Goal: Information Seeking & Learning: Learn about a topic

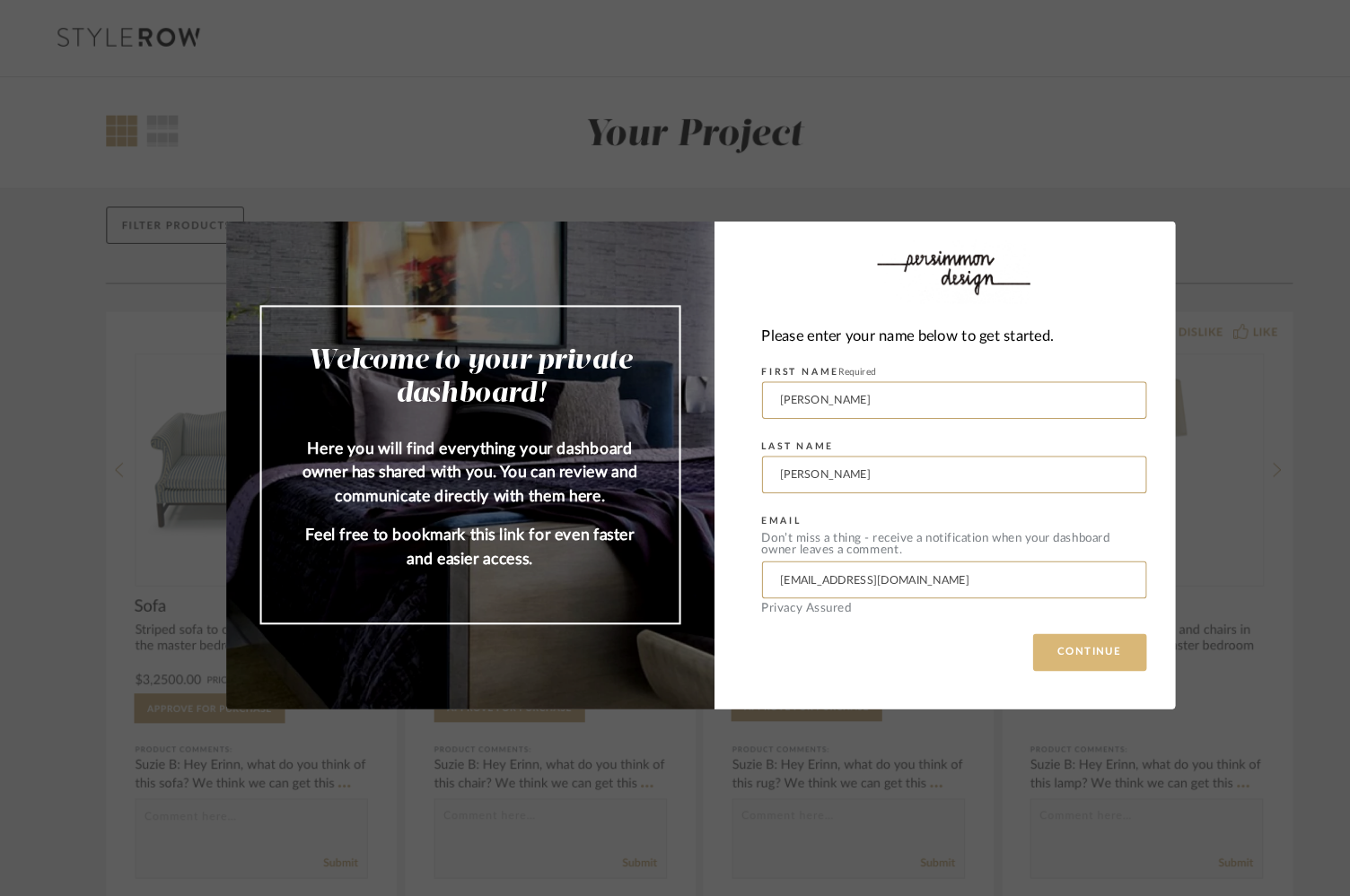
click at [1033, 620] on button "CONTINUE" at bounding box center [1050, 628] width 110 height 36
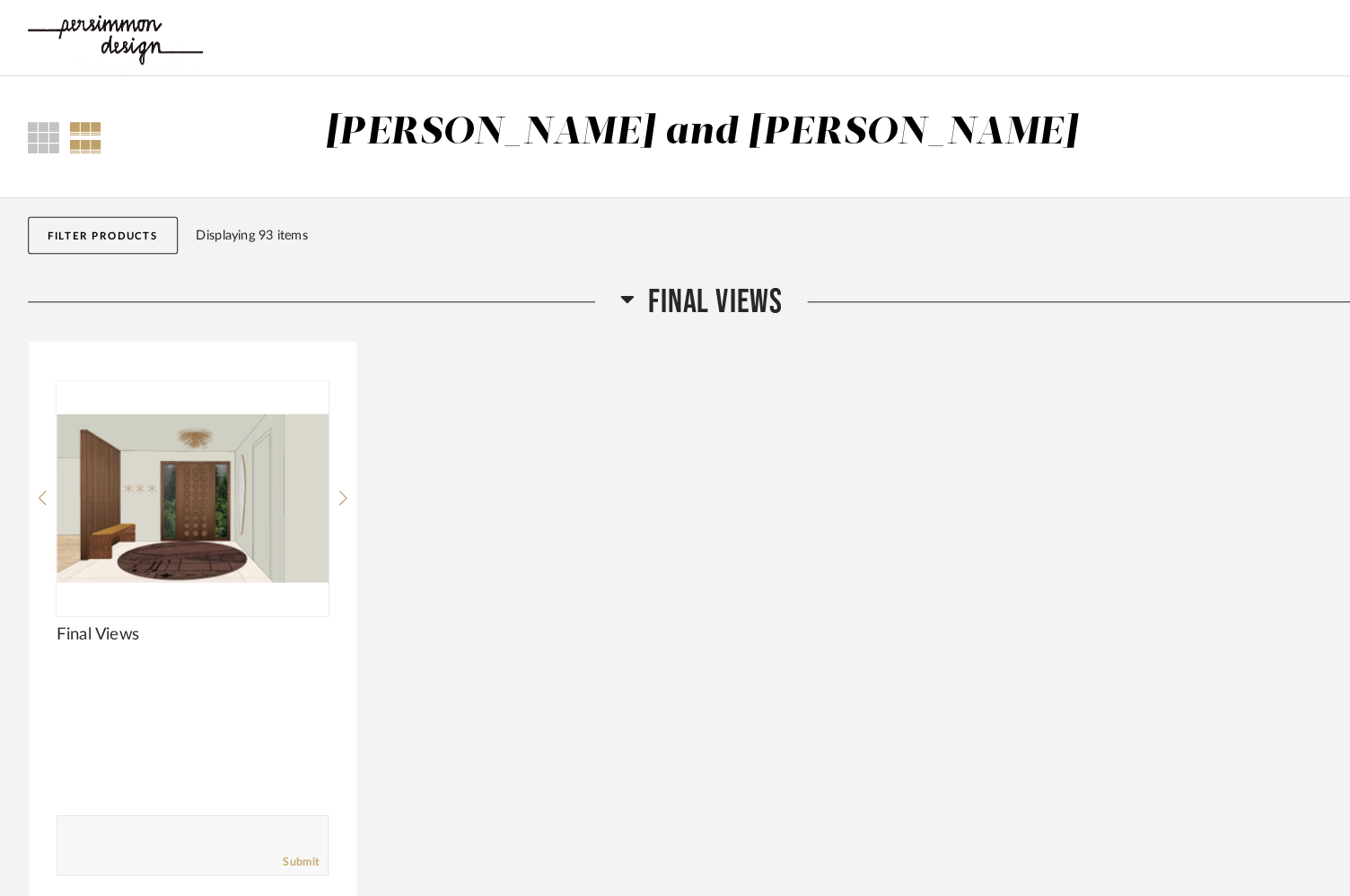
click at [127, 224] on button "Filter Products" at bounding box center [98, 226] width 144 height 36
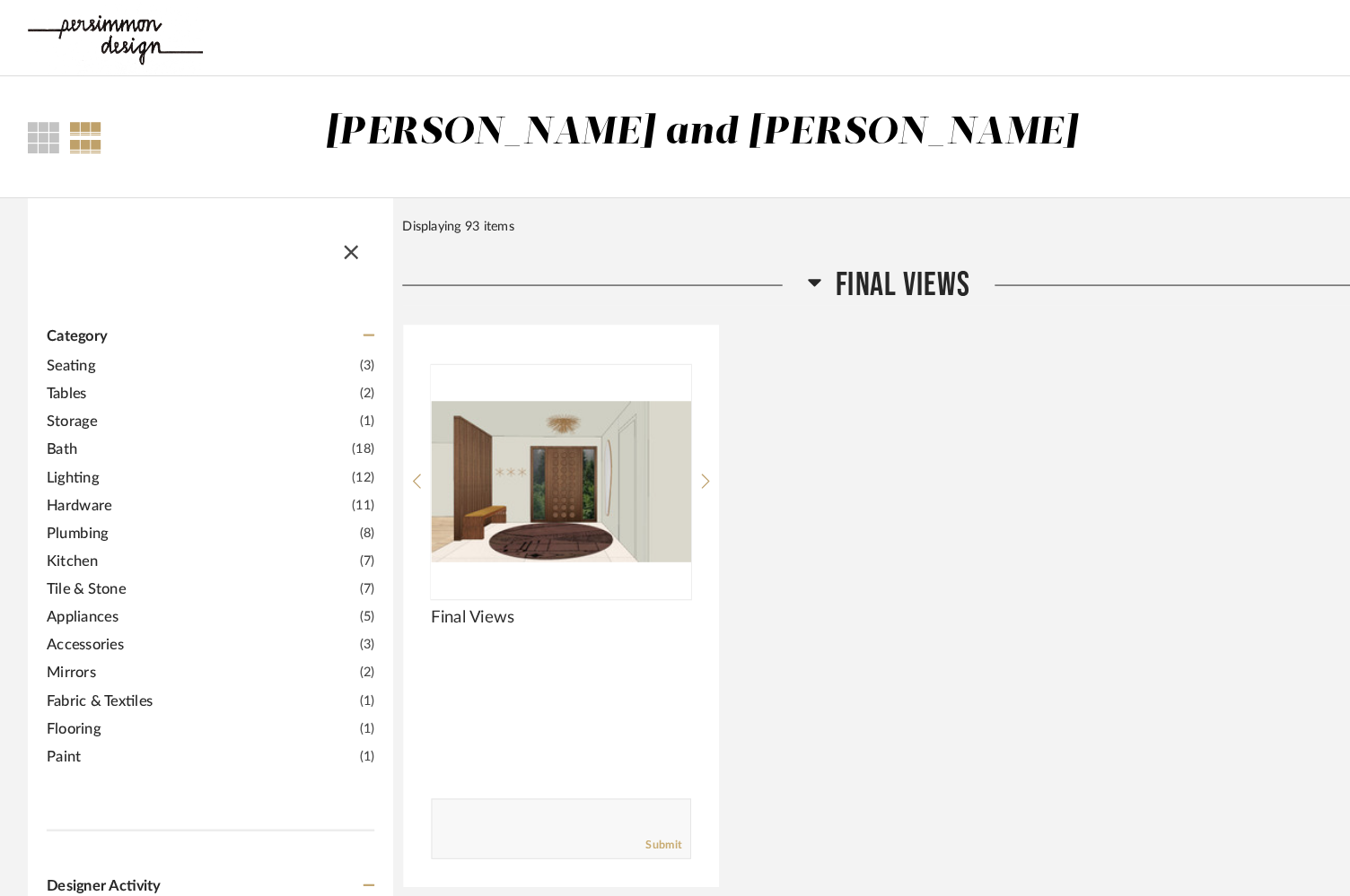
click at [127, 224] on div "Filter Items" at bounding box center [202, 231] width 352 height 80
click at [341, 243] on span "button" at bounding box center [338, 239] width 43 height 43
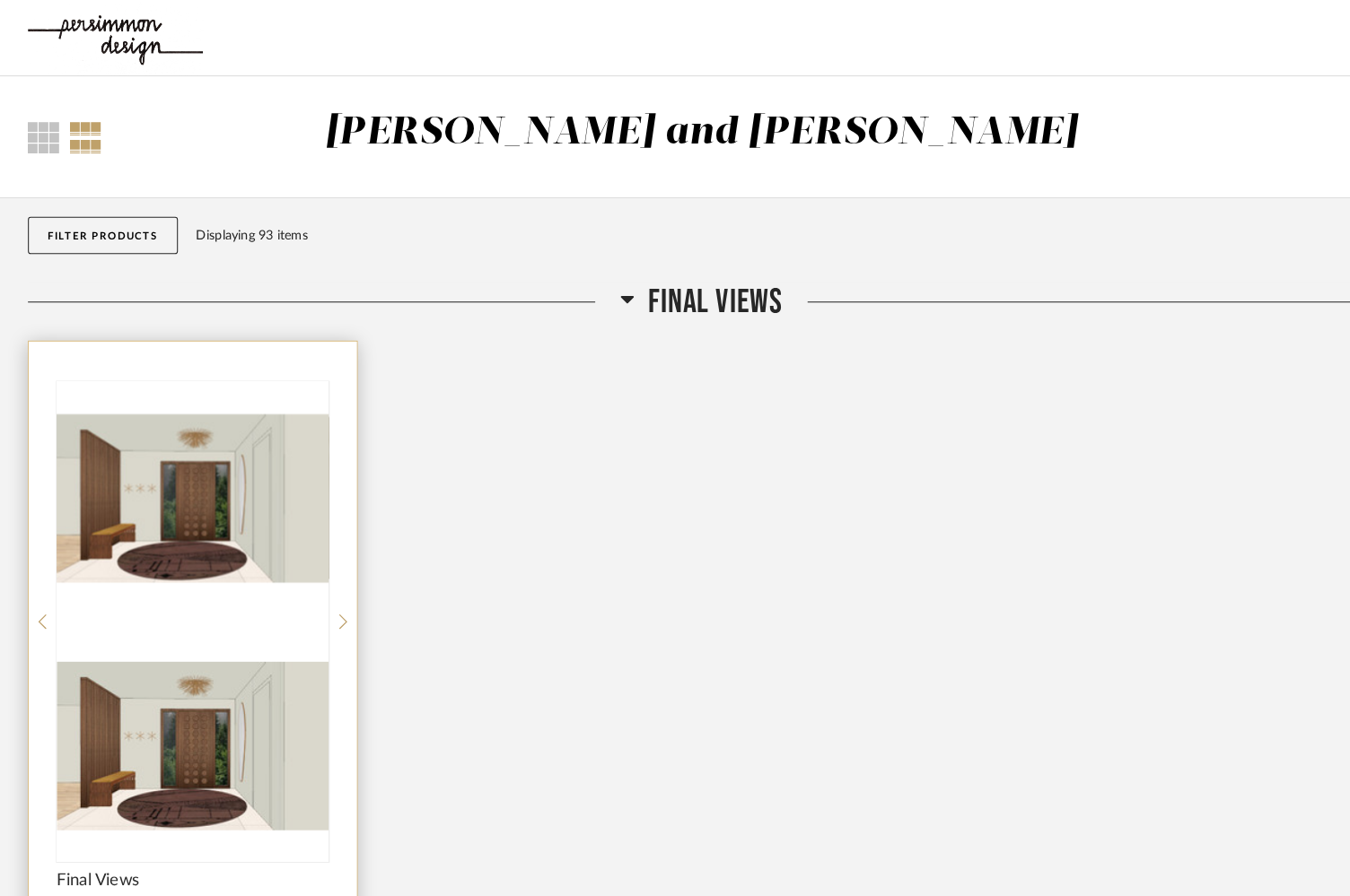
click at [234, 606] on img at bounding box center [186, 718] width 262 height 224
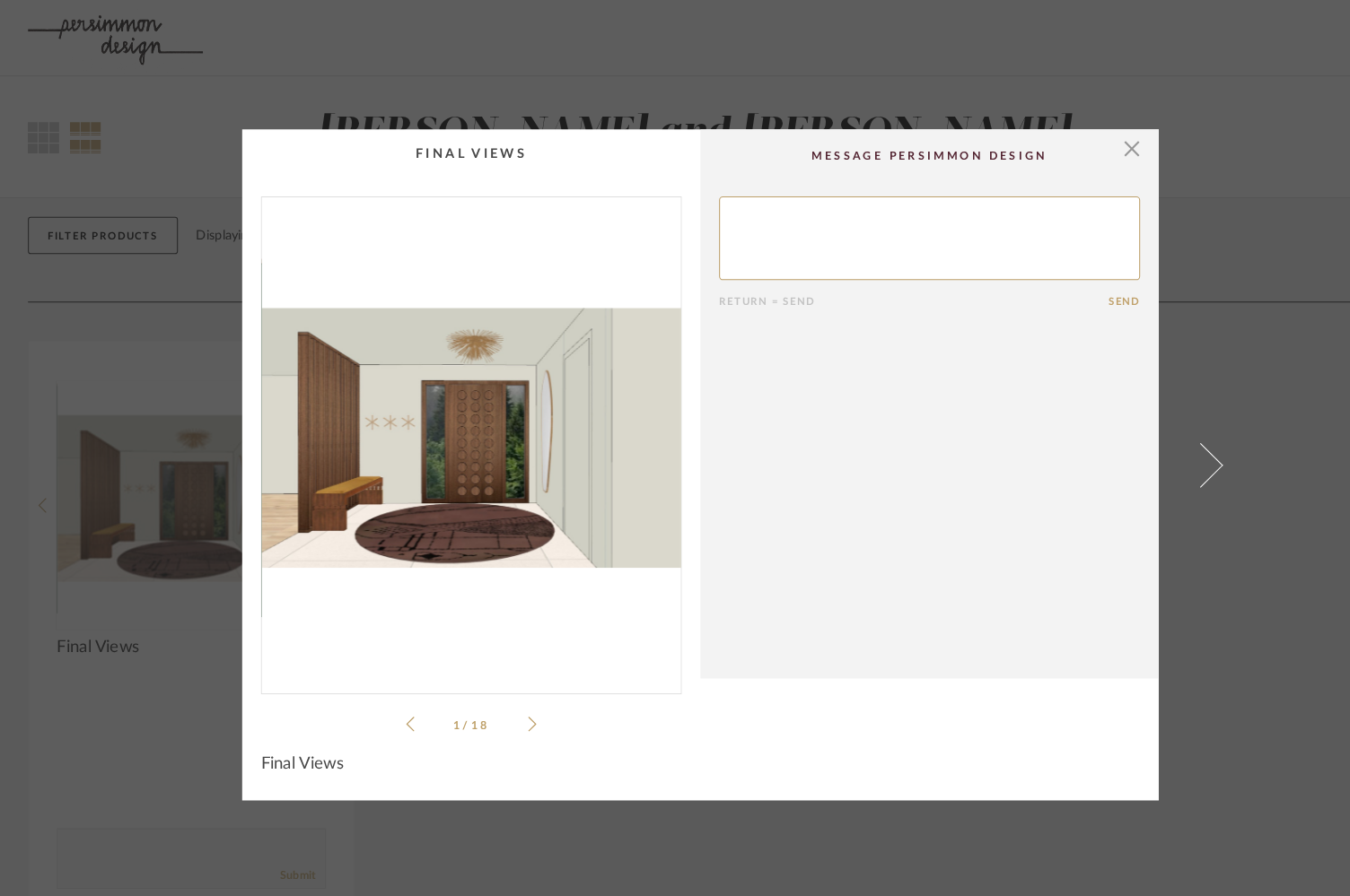
click at [509, 699] on icon at bounding box center [513, 698] width 8 height 17
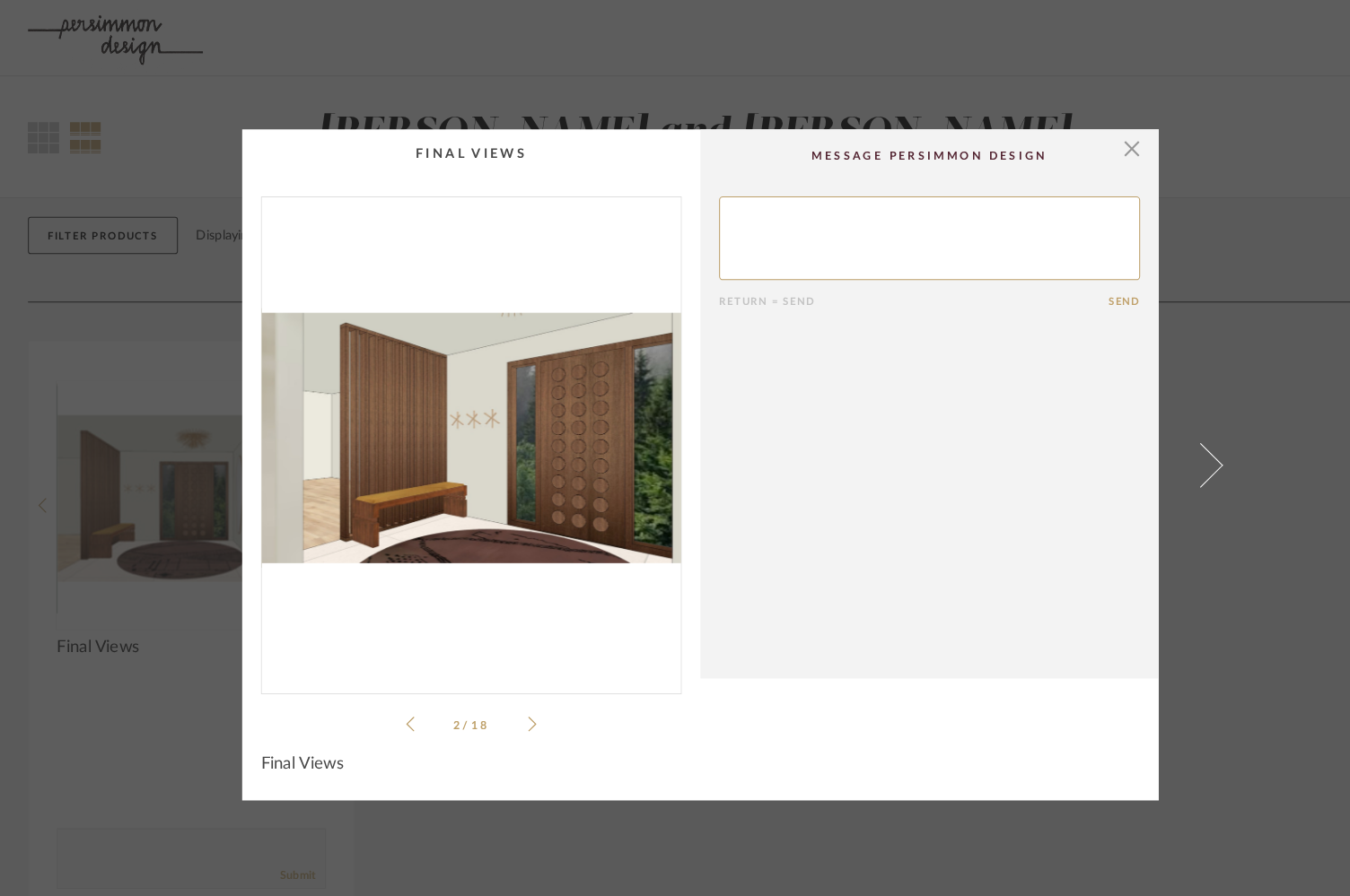
click at [509, 699] on icon at bounding box center [513, 698] width 8 height 17
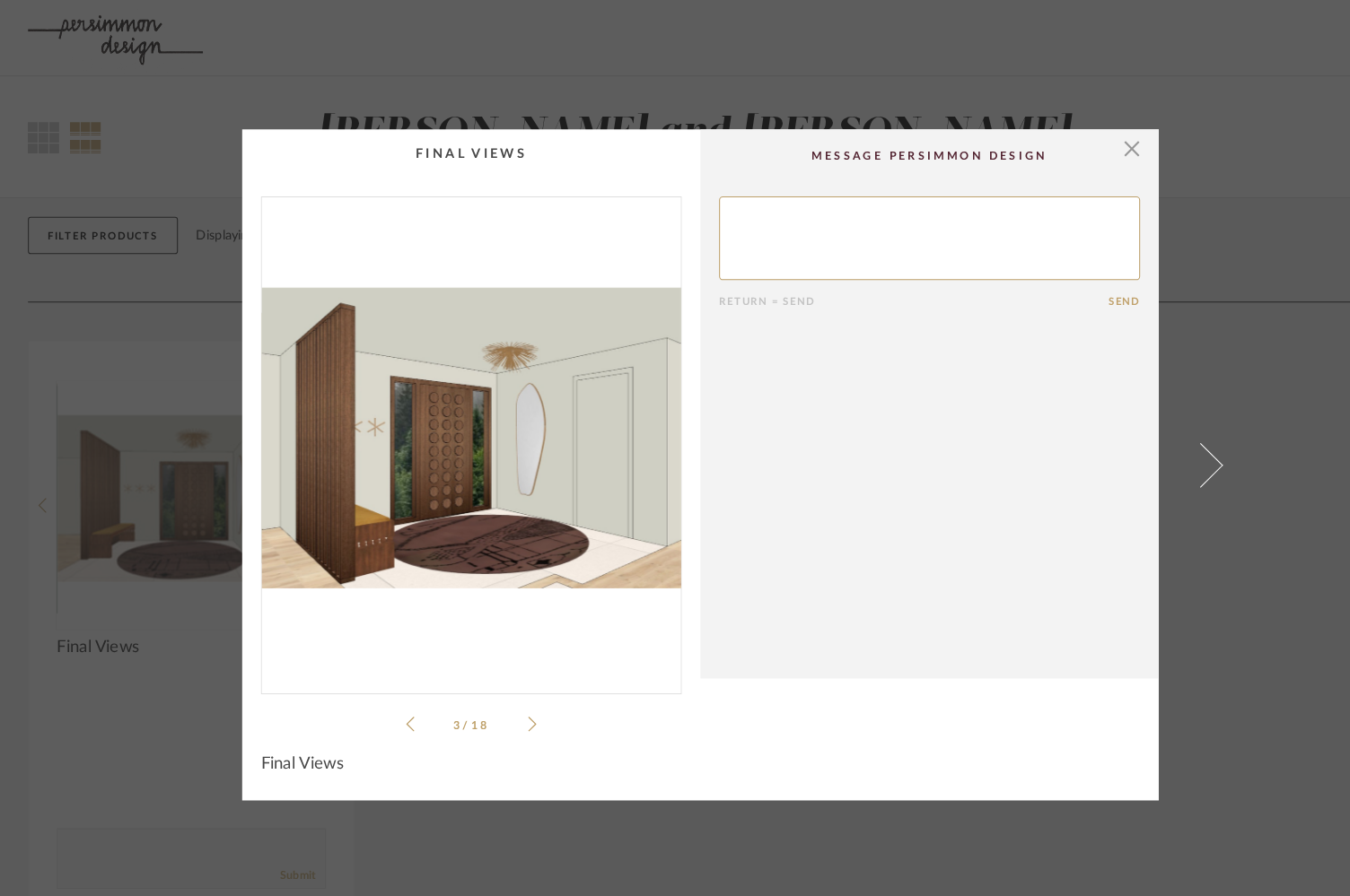
click at [509, 699] on icon at bounding box center [513, 698] width 8 height 17
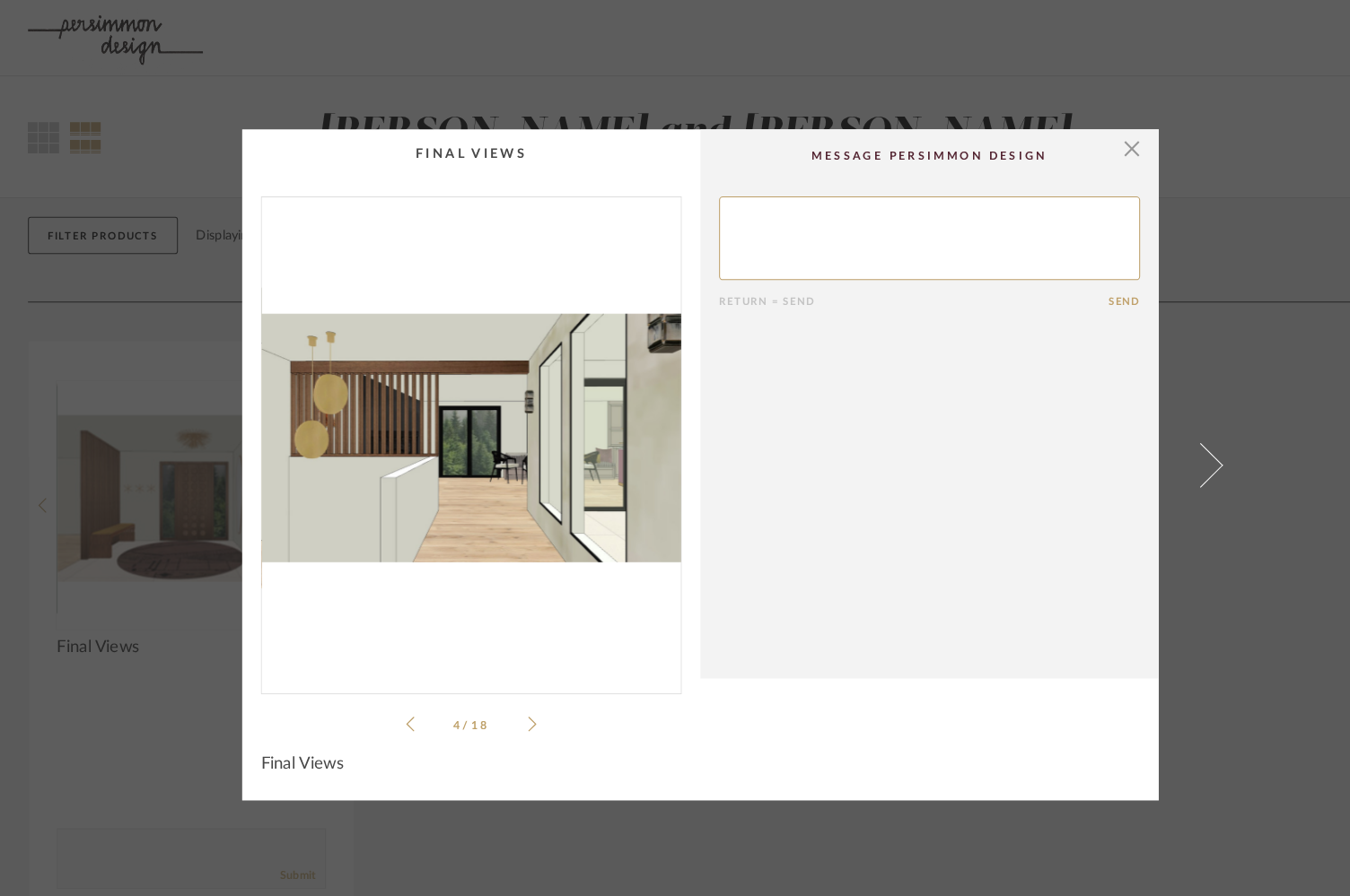
click at [509, 699] on icon at bounding box center [513, 698] width 8 height 17
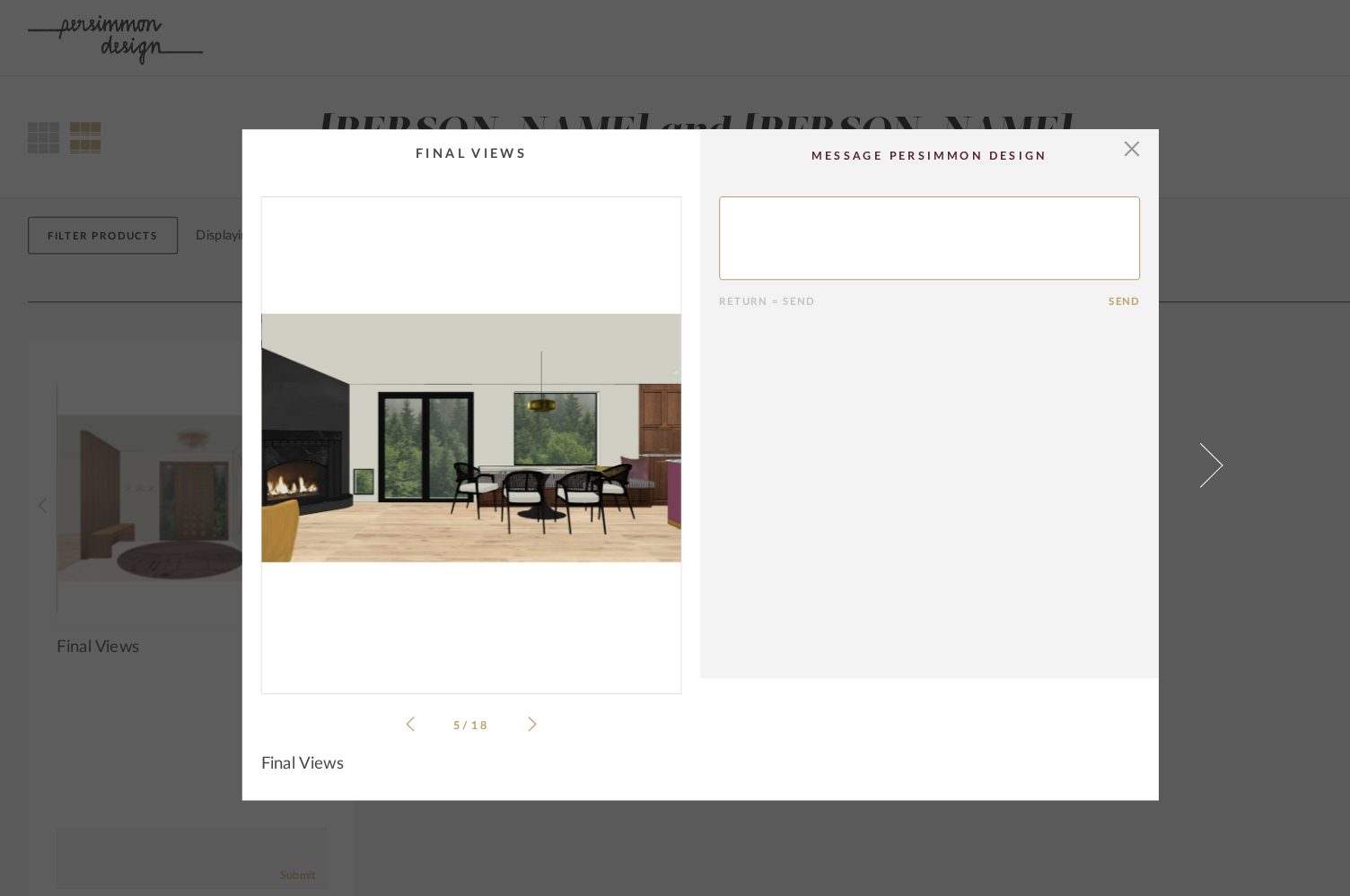
click at [509, 699] on icon at bounding box center [513, 698] width 8 height 17
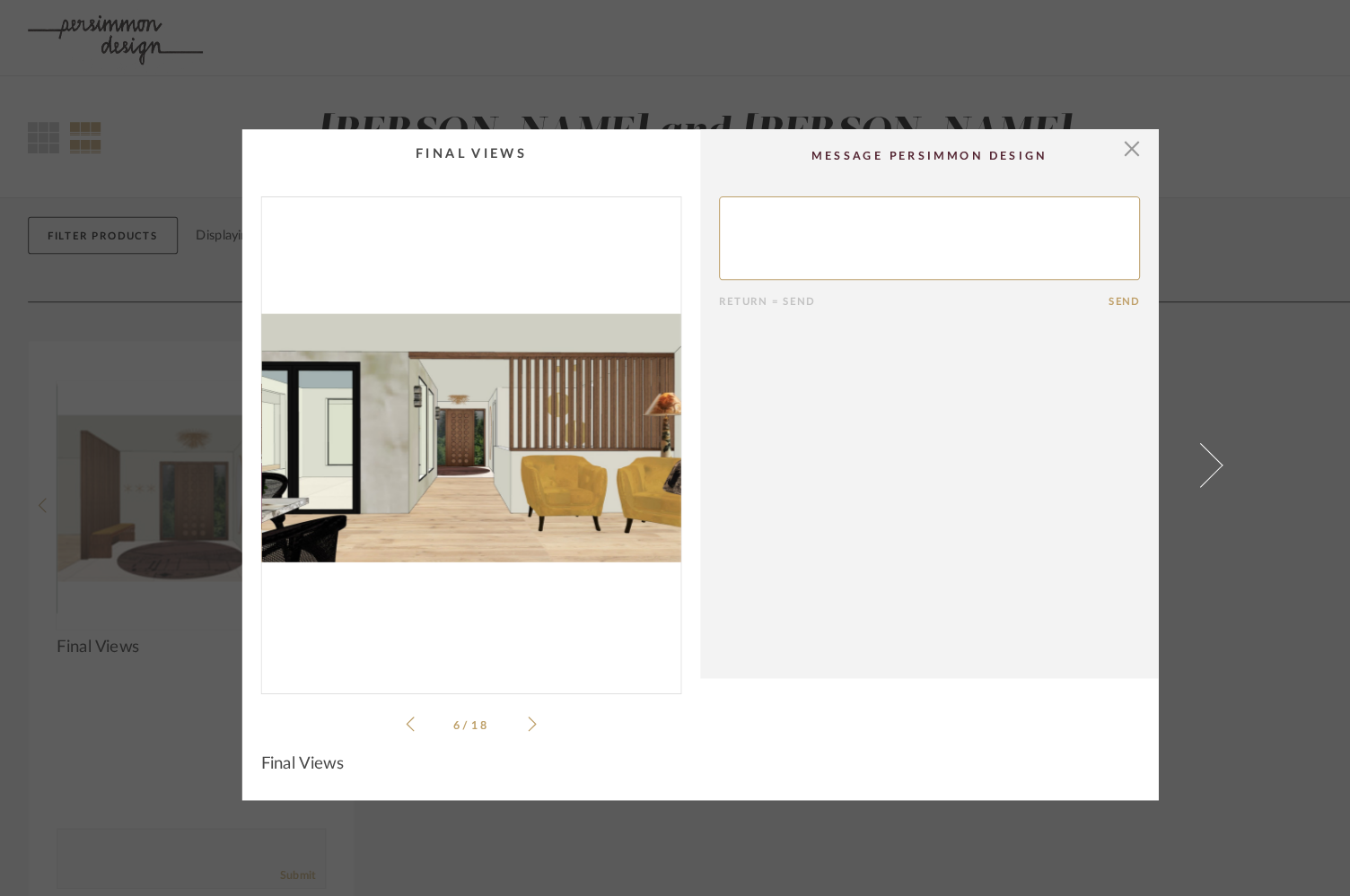
click at [509, 699] on icon at bounding box center [513, 698] width 8 height 17
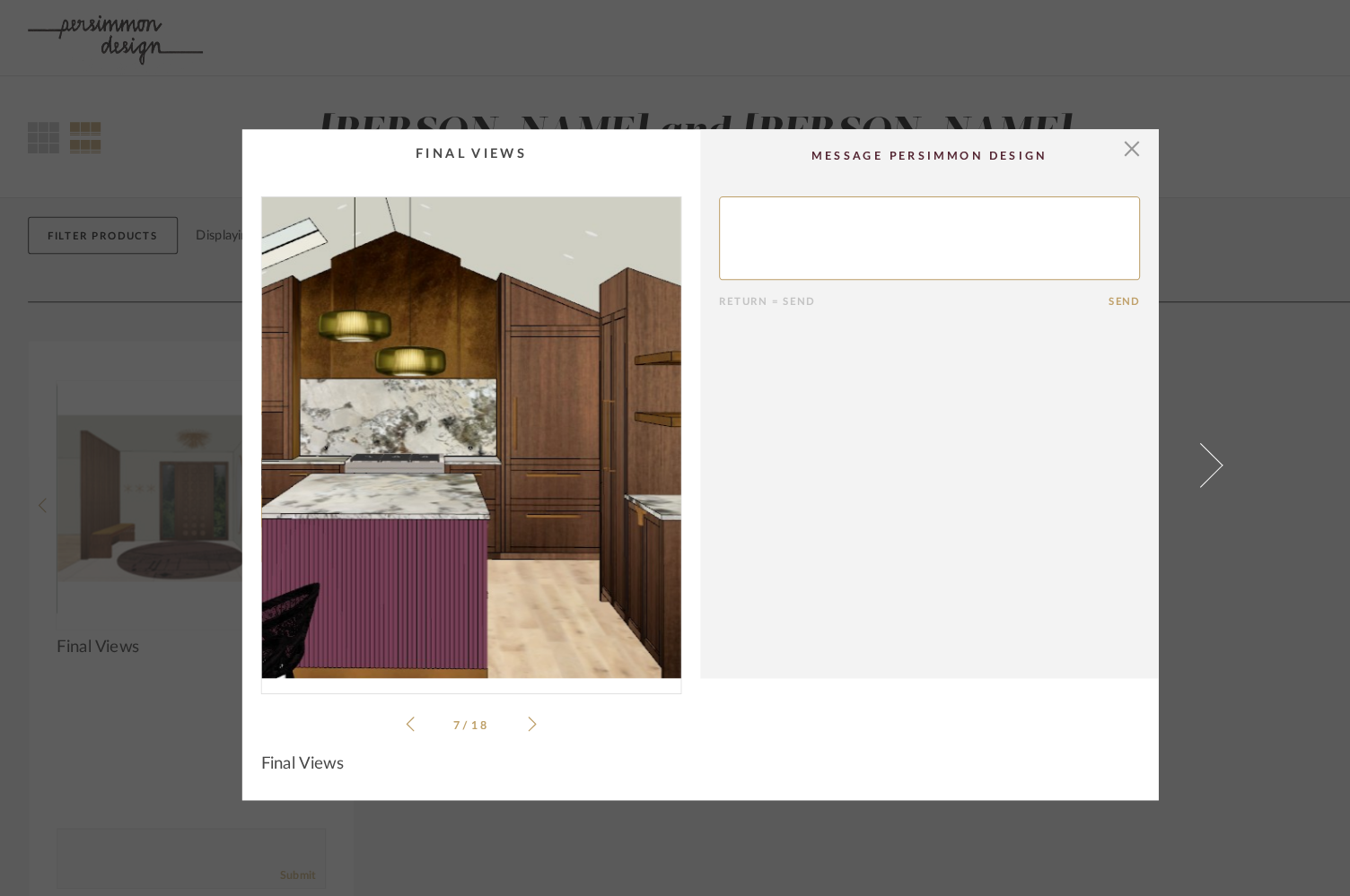
click at [466, 431] on img "6" at bounding box center [454, 422] width 404 height 464
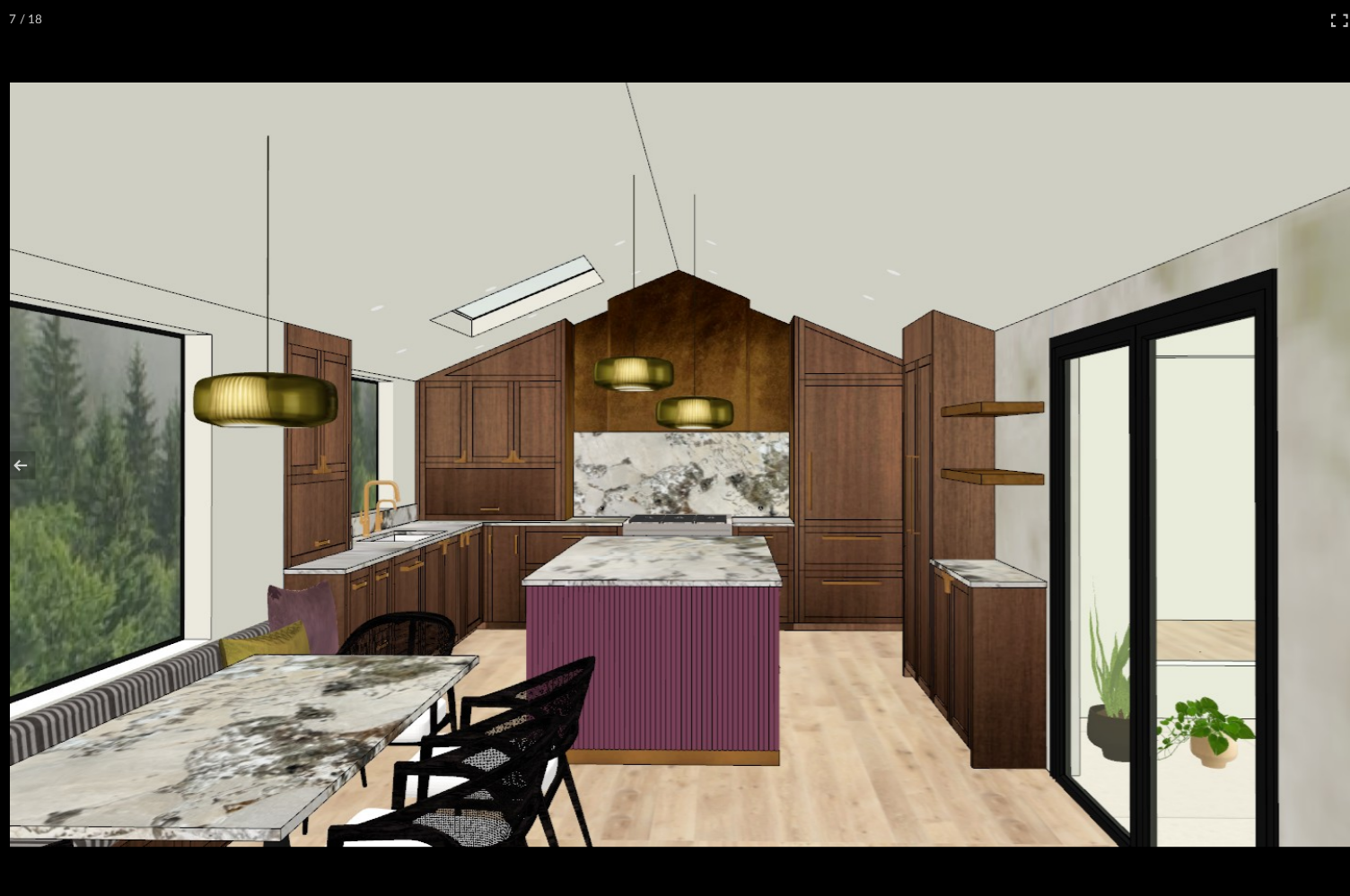
click at [587, 487] on img at bounding box center [675, 448] width 1331 height 737
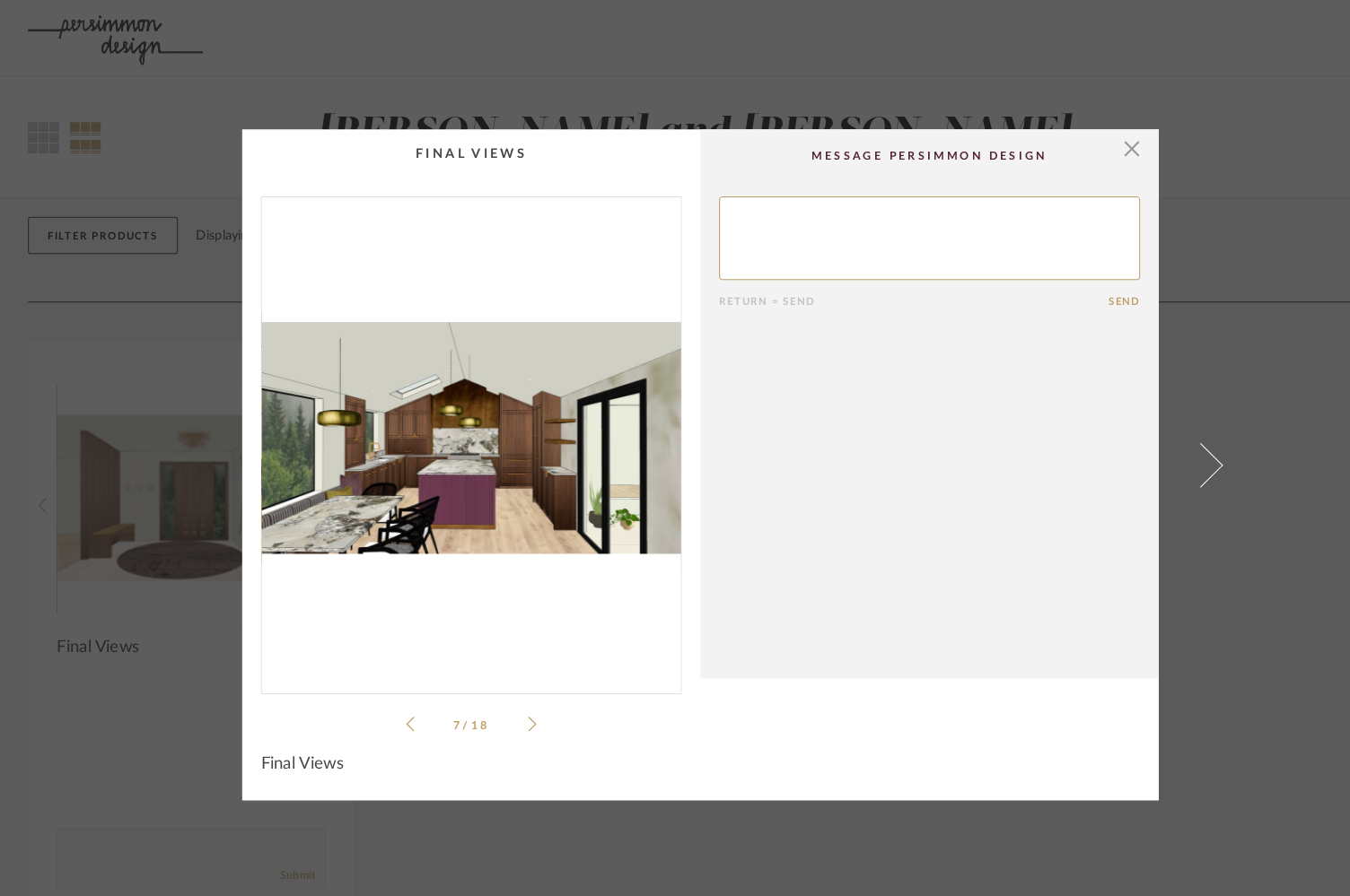
click at [587, 487] on img "6" at bounding box center [454, 422] width 404 height 464
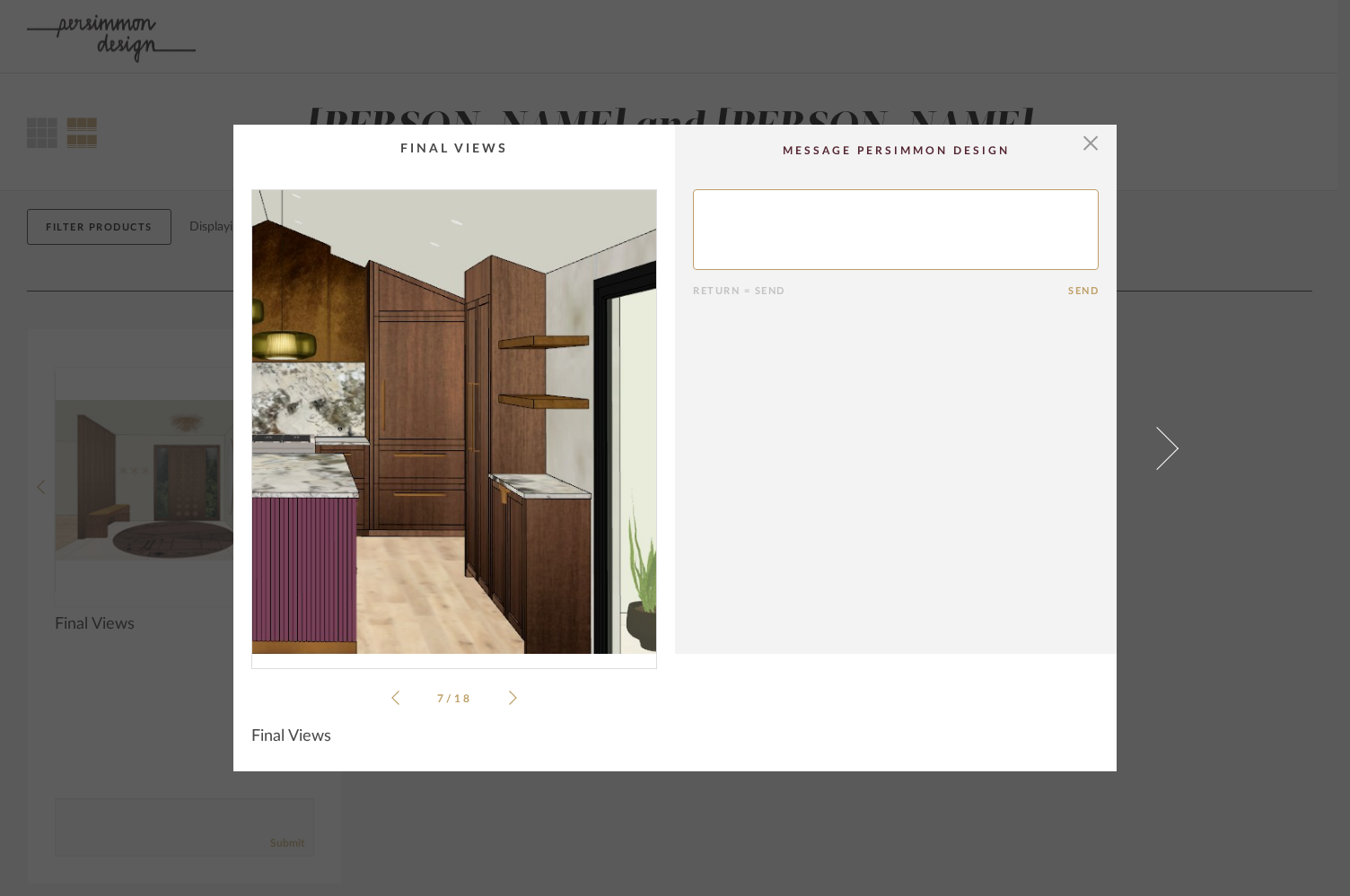
click at [503, 432] on img "6" at bounding box center [454, 422] width 404 height 464
